Goal: Information Seeking & Learning: Learn about a topic

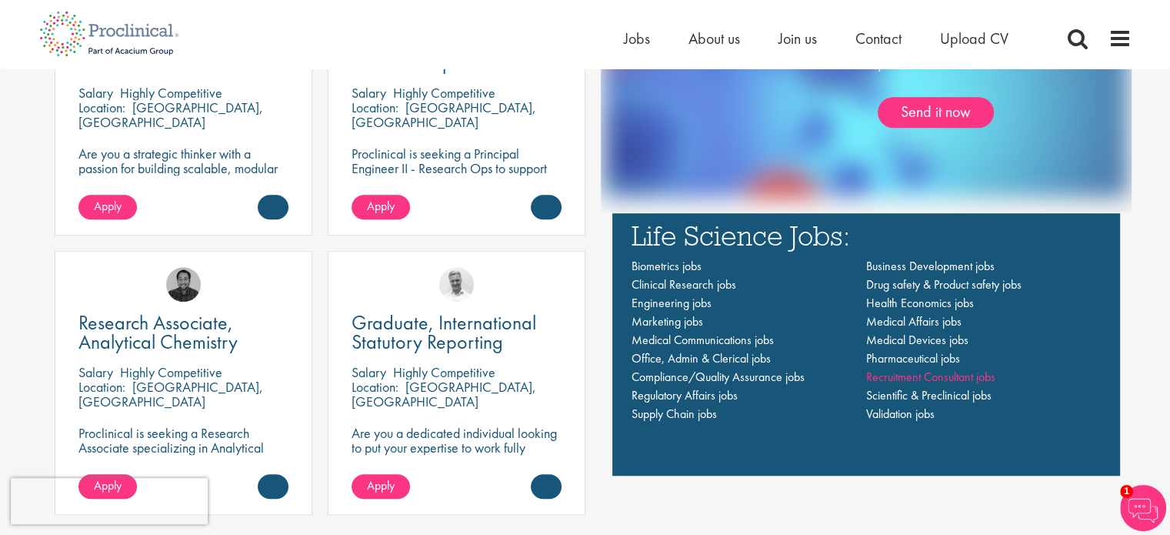
scroll to position [1077, 0]
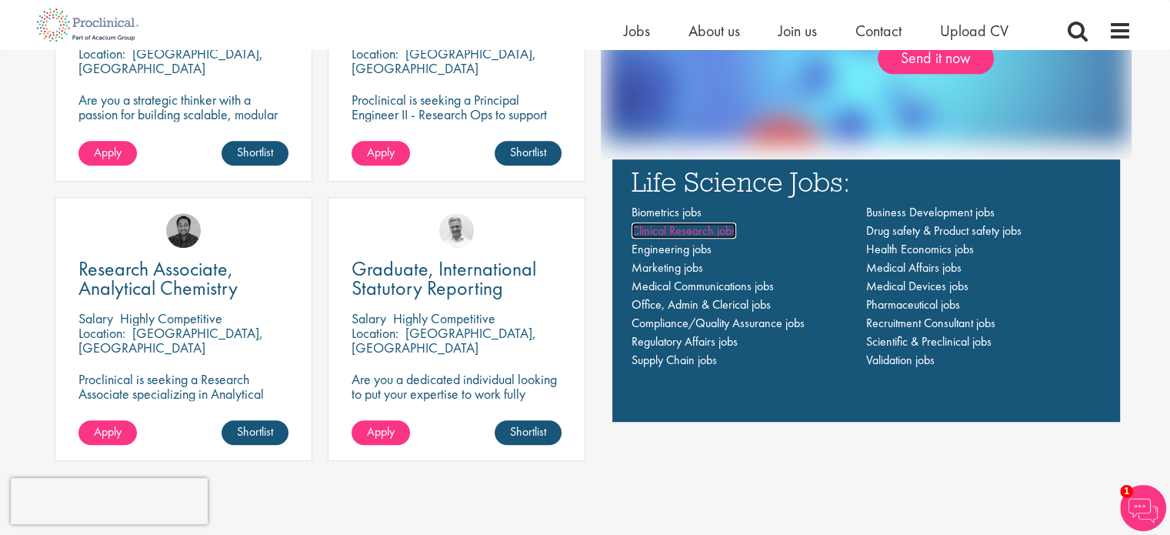
click at [722, 230] on span "Clinical Research jobs" at bounding box center [684, 230] width 105 height 16
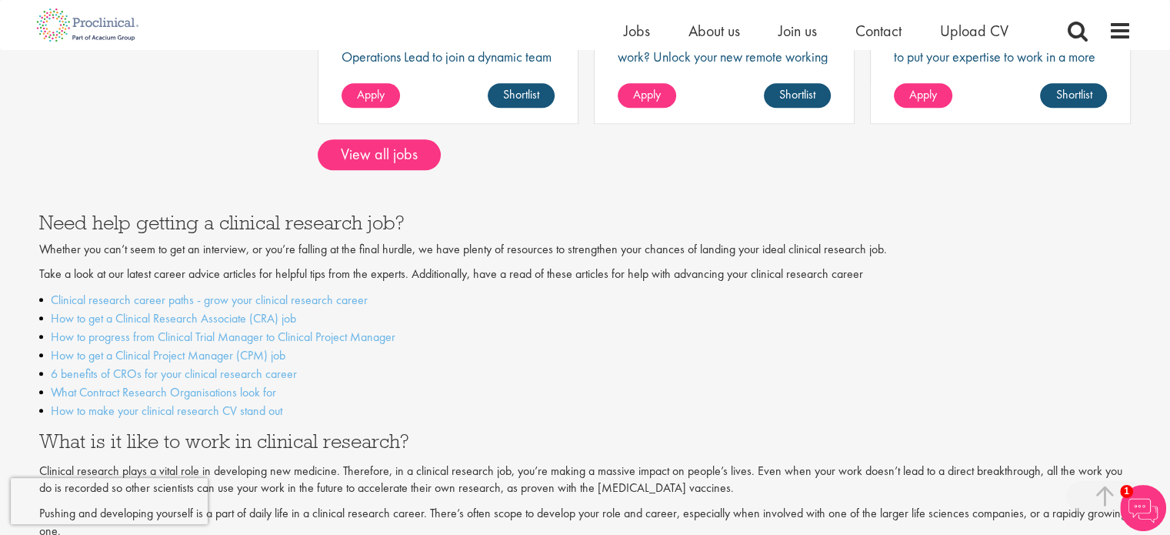
scroll to position [1385, 0]
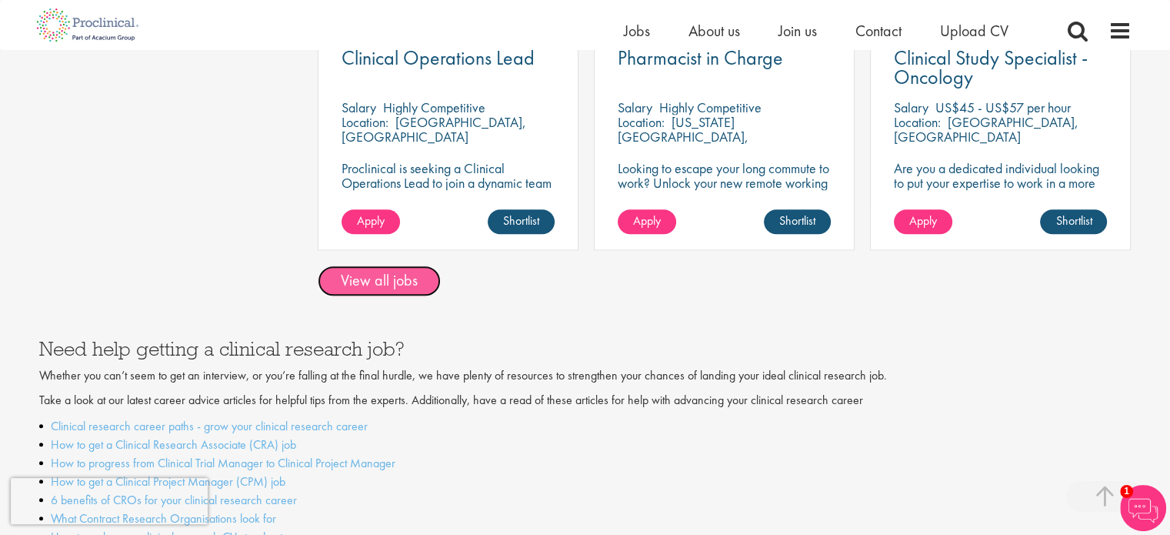
click at [378, 271] on link "View all jobs" at bounding box center [379, 280] width 123 height 31
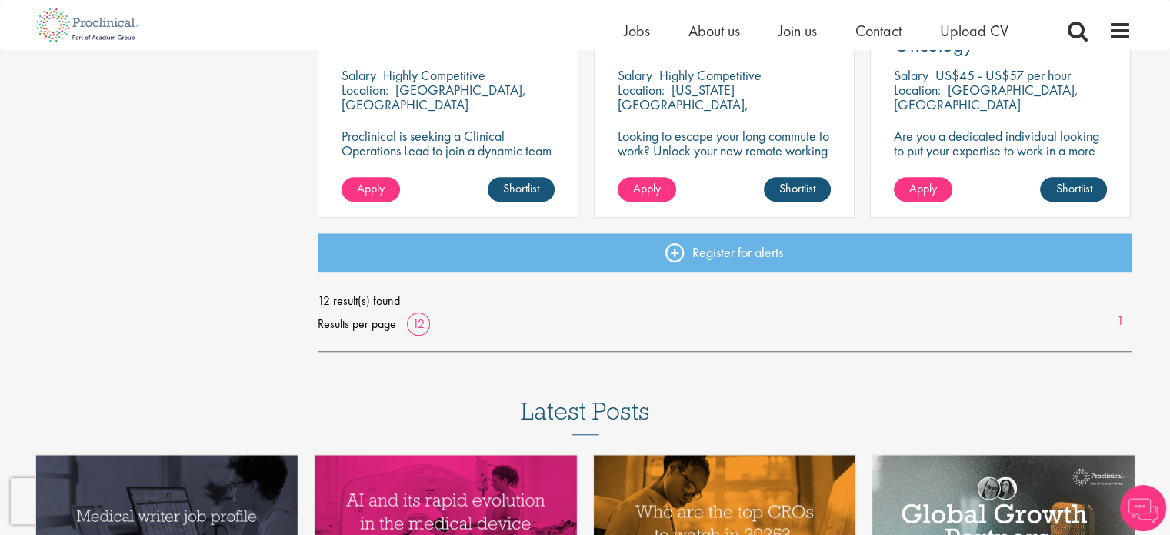
scroll to position [1077, 0]
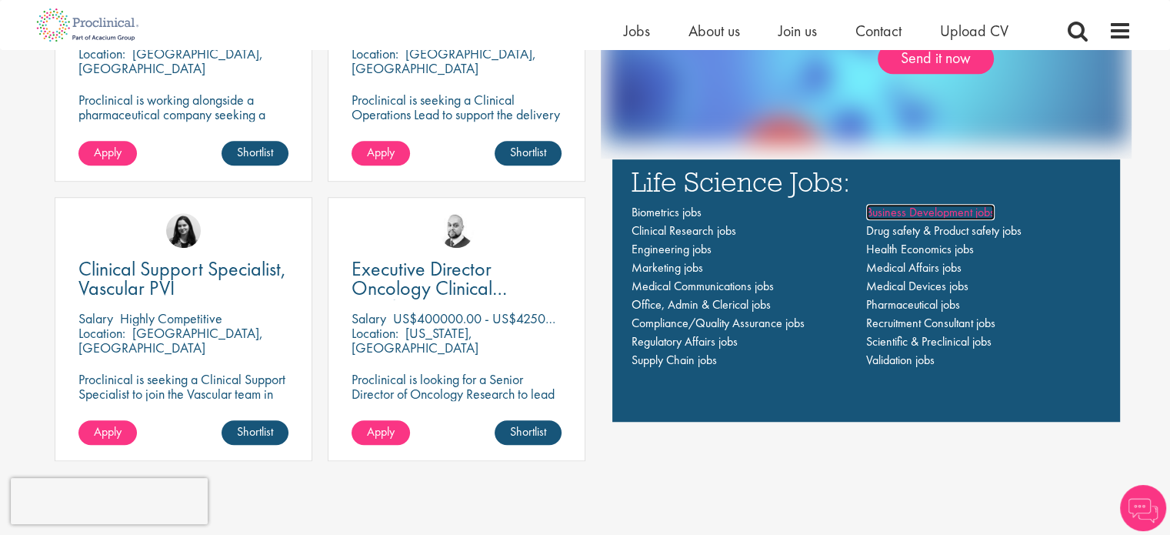
click at [983, 208] on span "Business Development jobs" at bounding box center [930, 212] width 128 height 16
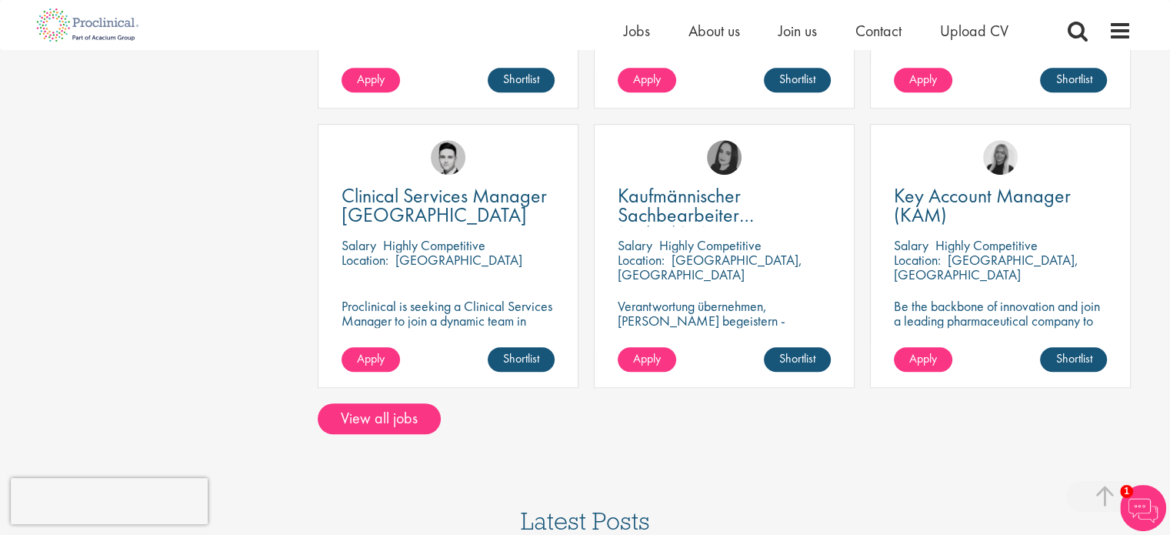
scroll to position [1077, 0]
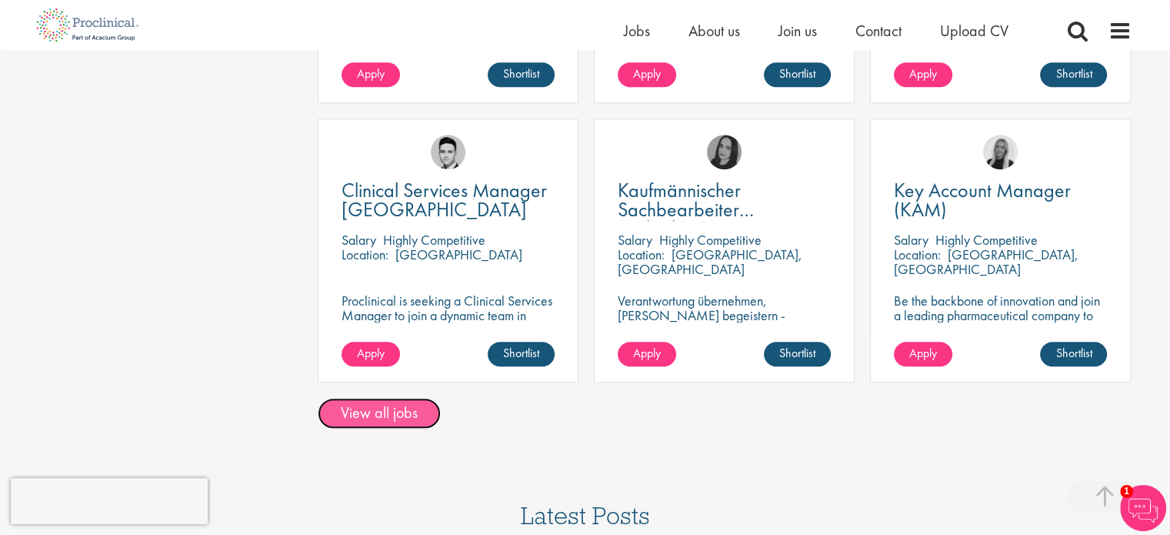
click at [398, 405] on link "View all jobs" at bounding box center [379, 413] width 123 height 31
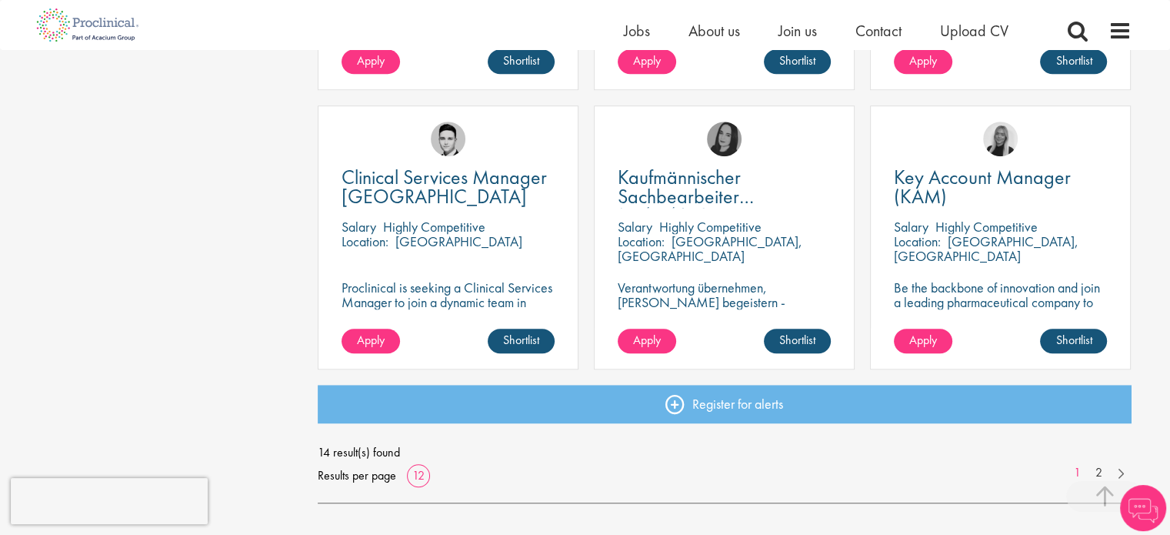
scroll to position [1154, 0]
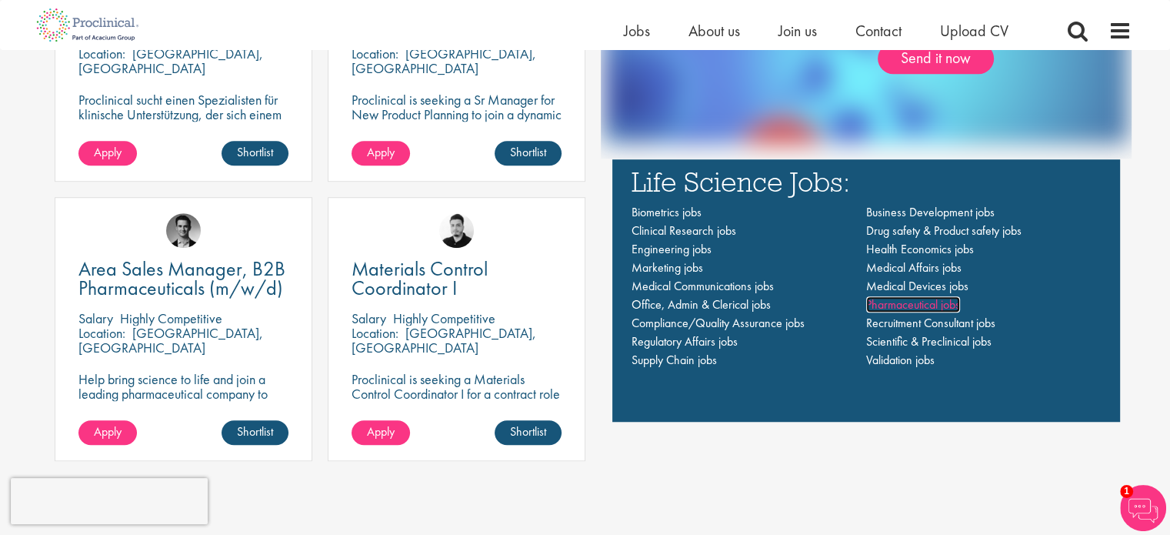
click at [880, 304] on span "Pharmaceutical jobs" at bounding box center [913, 304] width 94 height 16
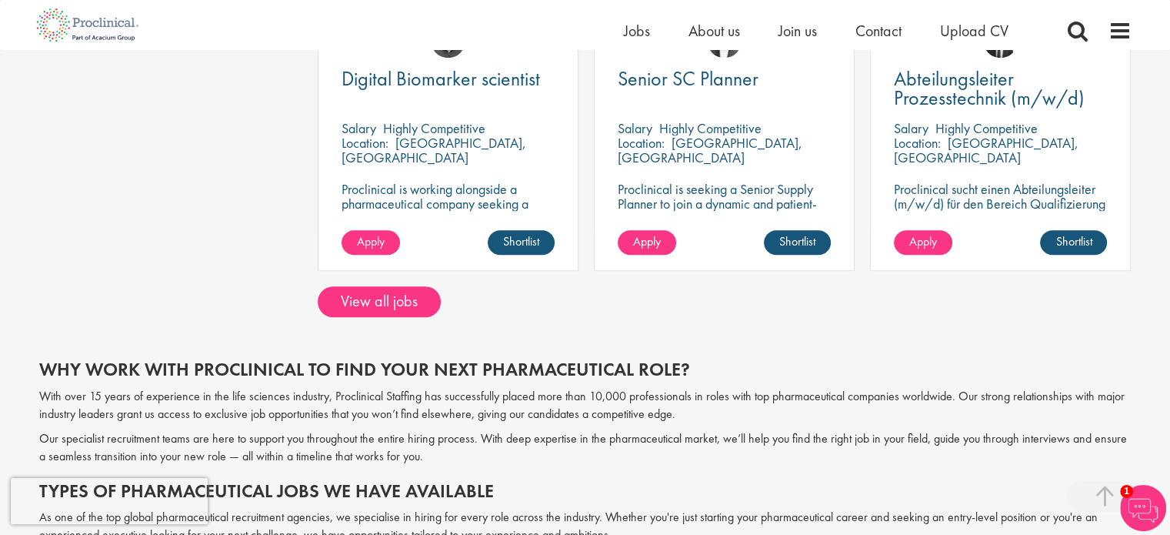
scroll to position [1231, 0]
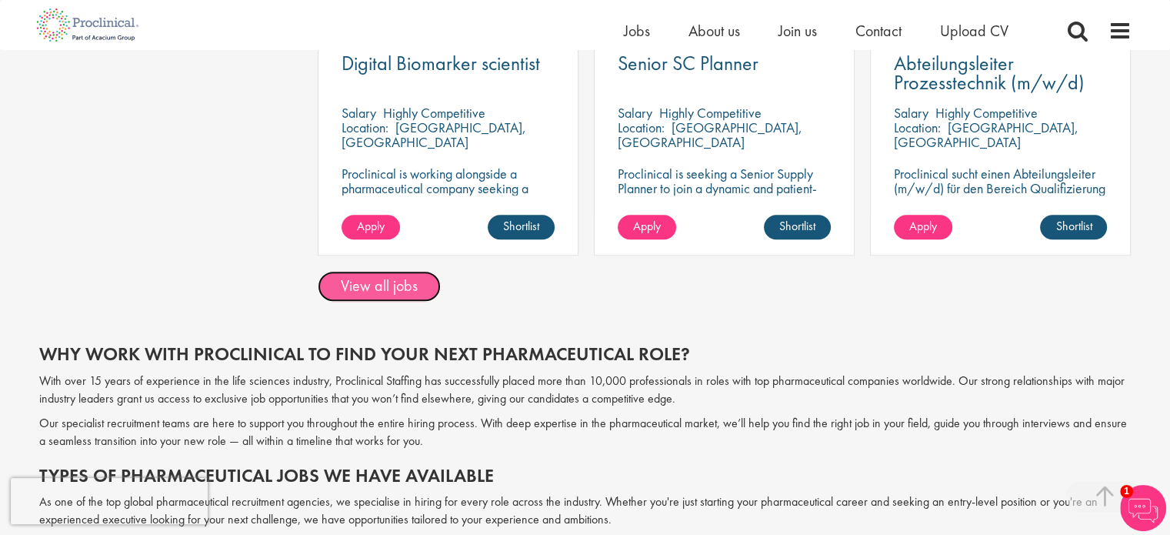
click at [414, 287] on link "View all jobs" at bounding box center [379, 286] width 123 height 31
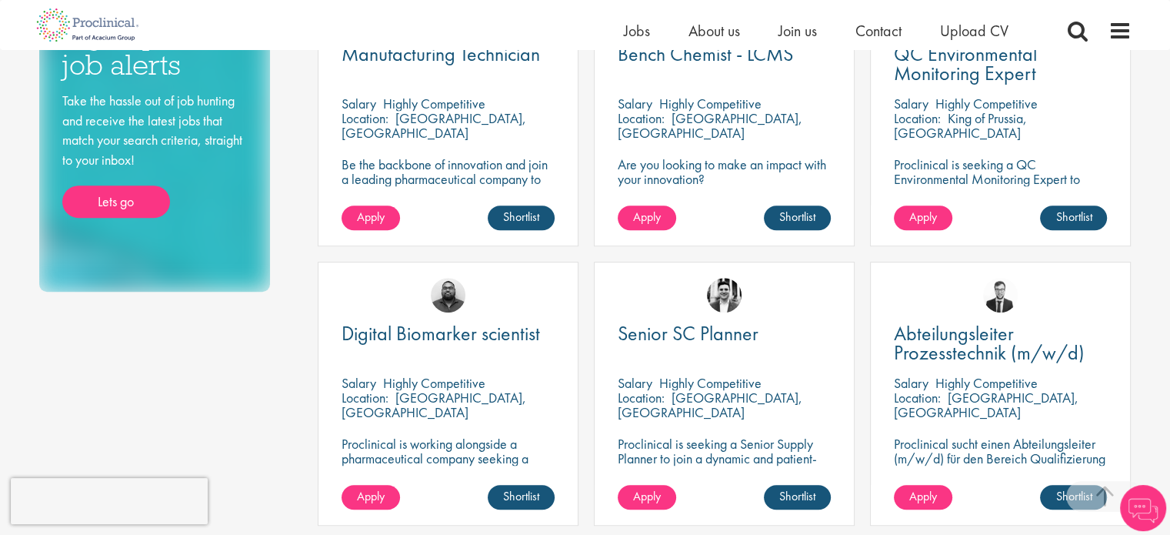
scroll to position [1154, 0]
